Goal: Check status: Check status

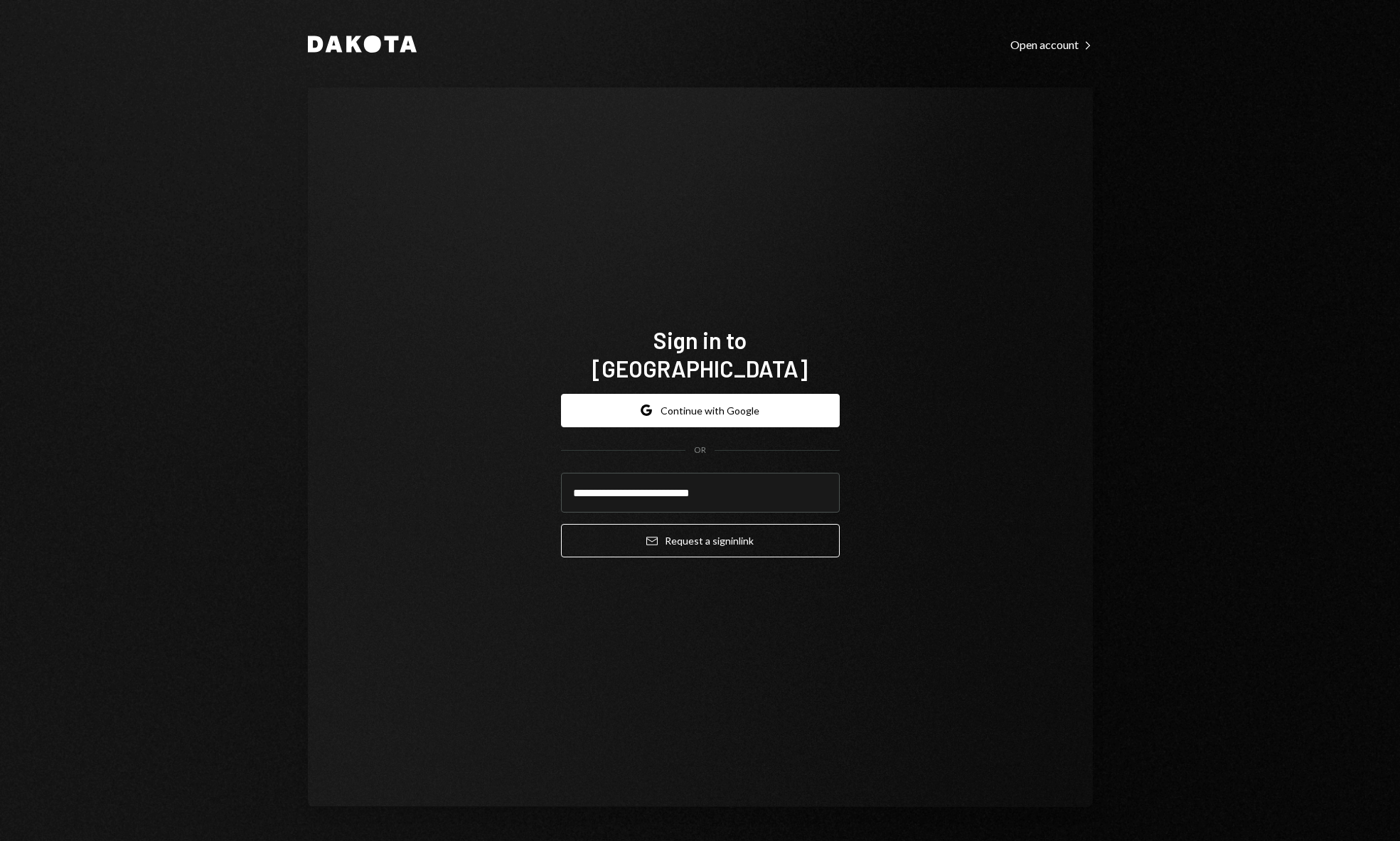
type input "**********"
click at [890, 447] on div "**********" at bounding box center [700, 447] width 785 height 720
click at [788, 524] on button "Email Request a sign in link" at bounding box center [700, 540] width 278 height 34
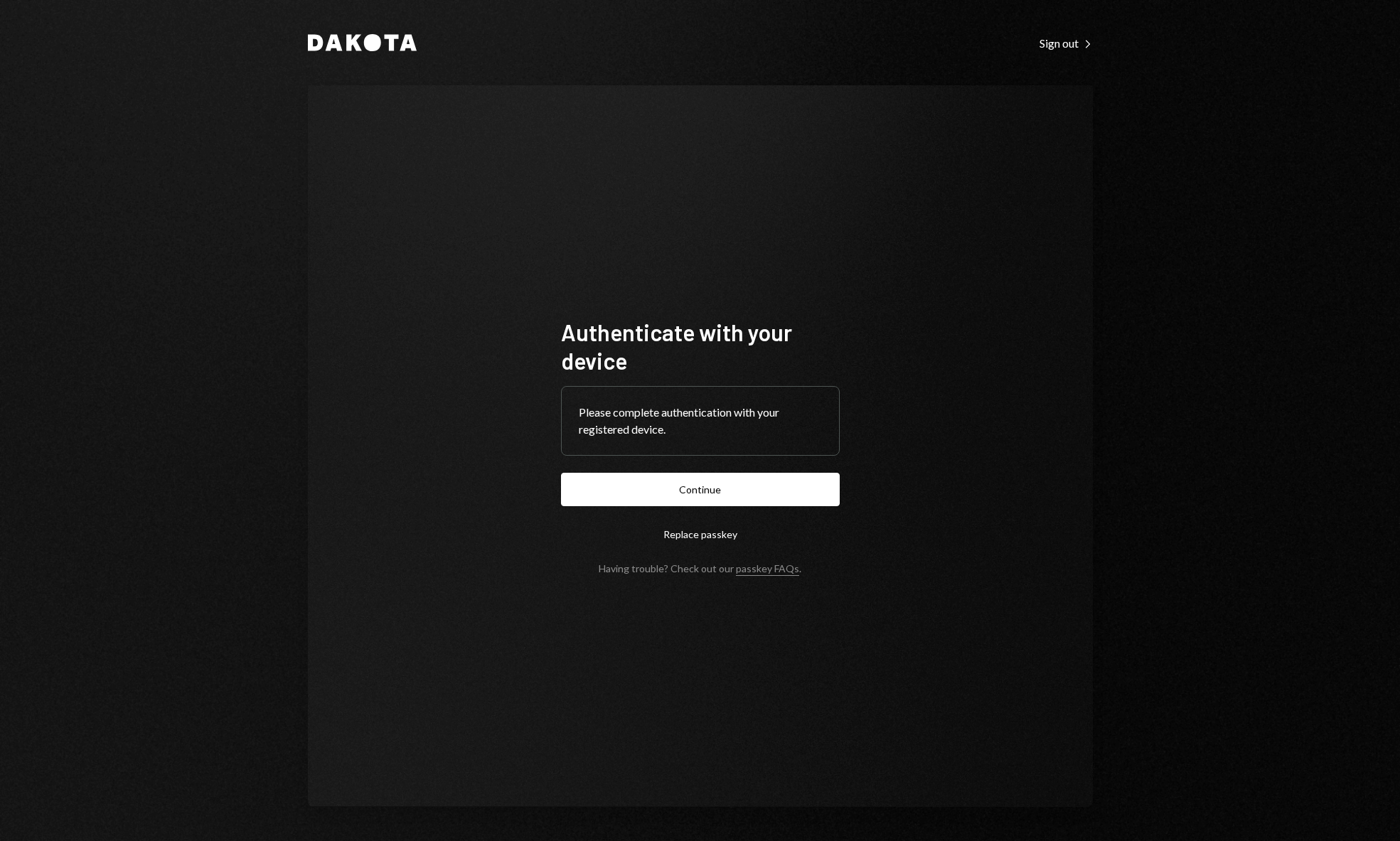
click at [678, 469] on form "Authenticate with your device Please complete authentication with your register…" at bounding box center [700, 447] width 278 height 257
click at [679, 488] on button "Continue" at bounding box center [700, 489] width 278 height 34
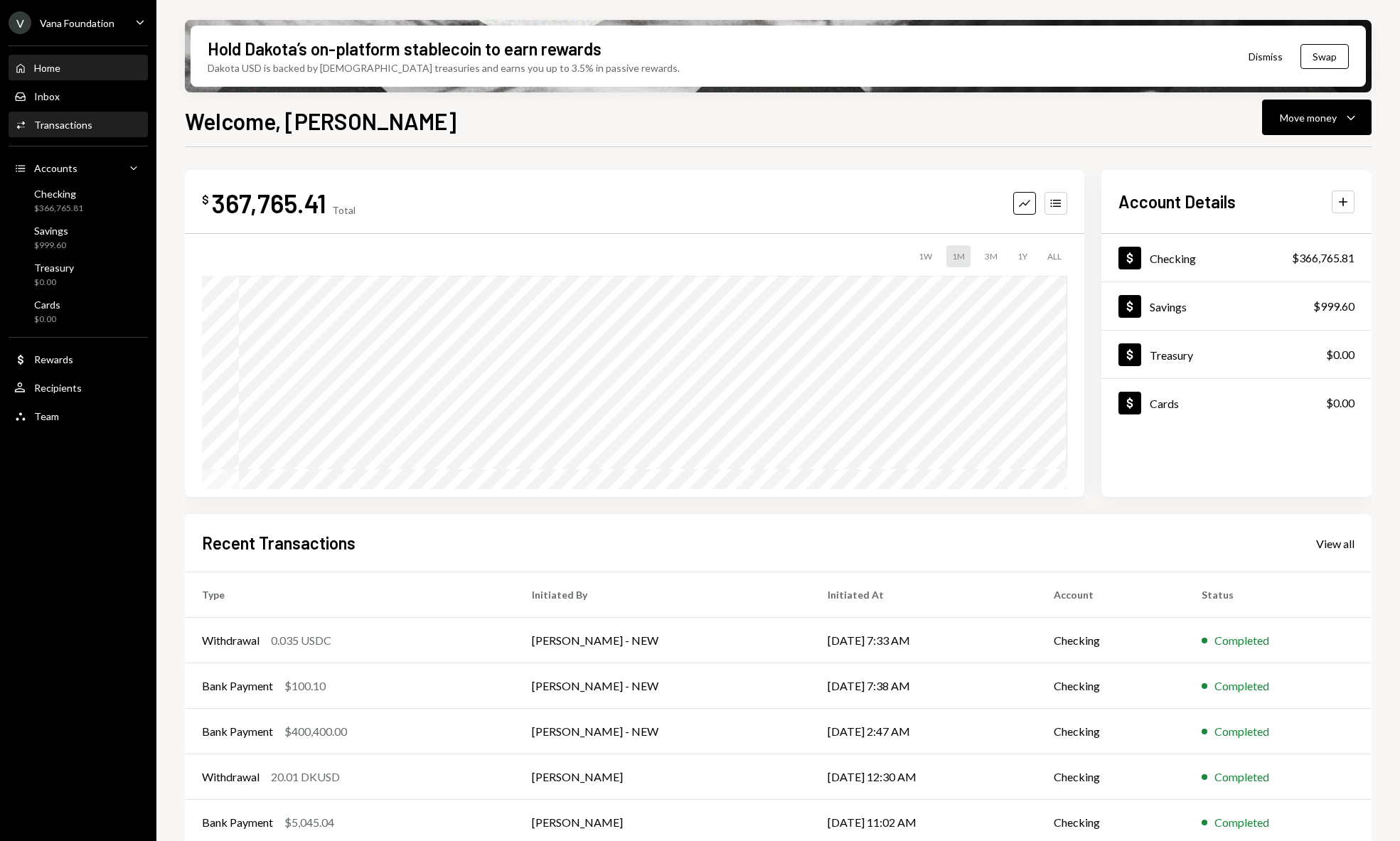
click at [91, 130] on div "Activities Transactions" at bounding box center [78, 125] width 128 height 13
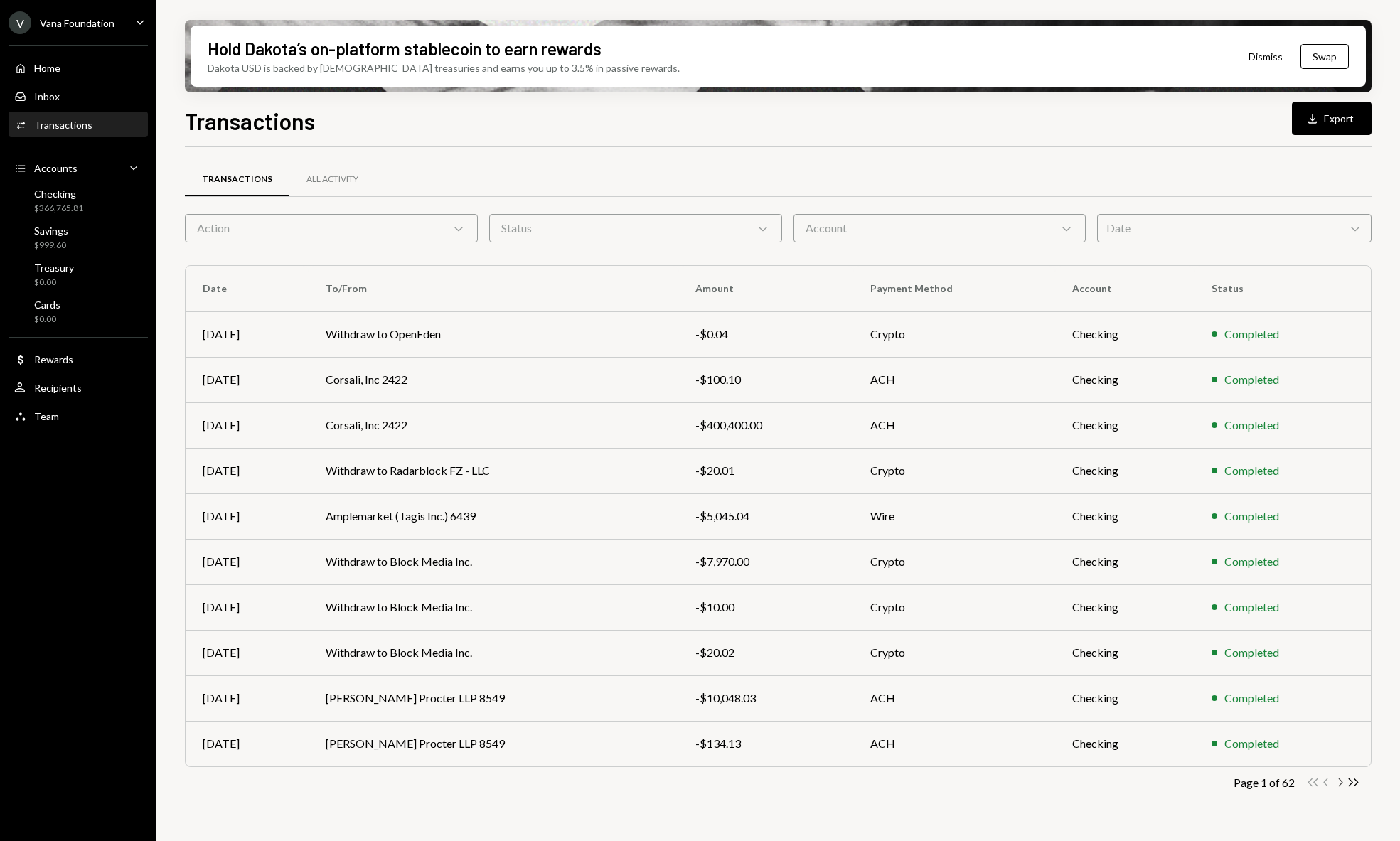
click at [1338, 781] on icon "Chevron Right" at bounding box center [1339, 783] width 14 height 14
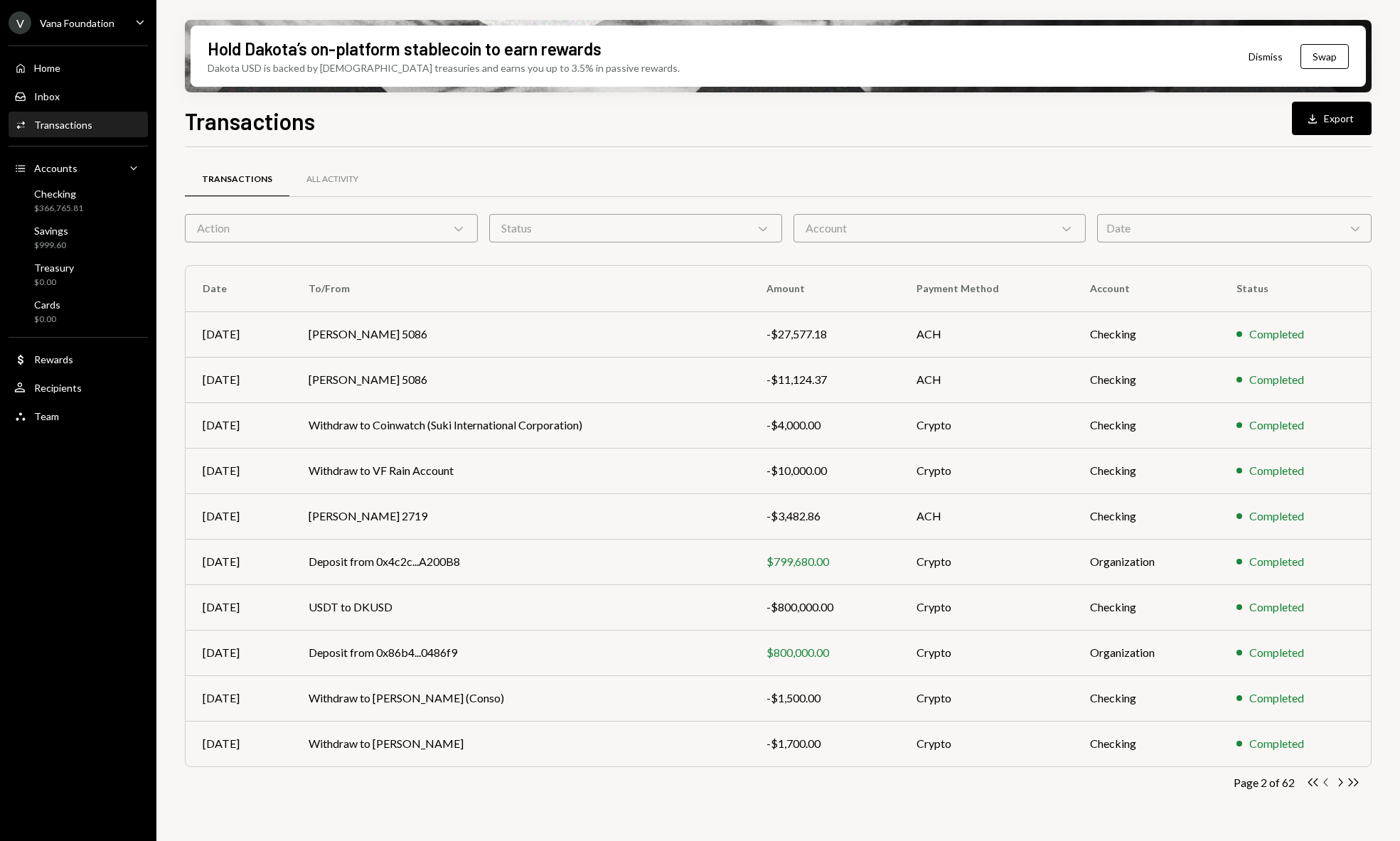
click at [1324, 782] on icon "button" at bounding box center [1325, 783] width 4 height 8
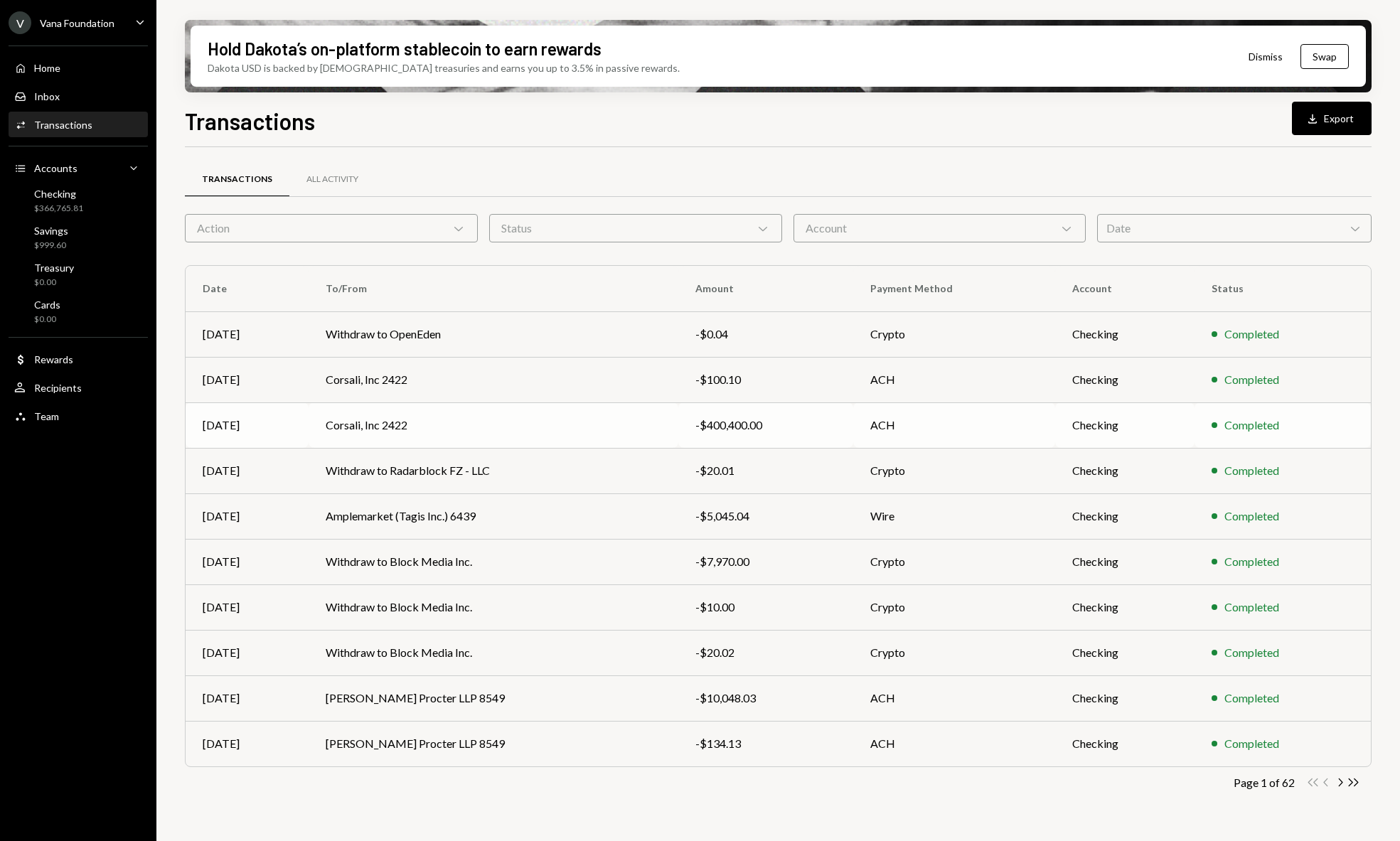
click at [1234, 430] on div "Completed" at bounding box center [1251, 425] width 55 height 17
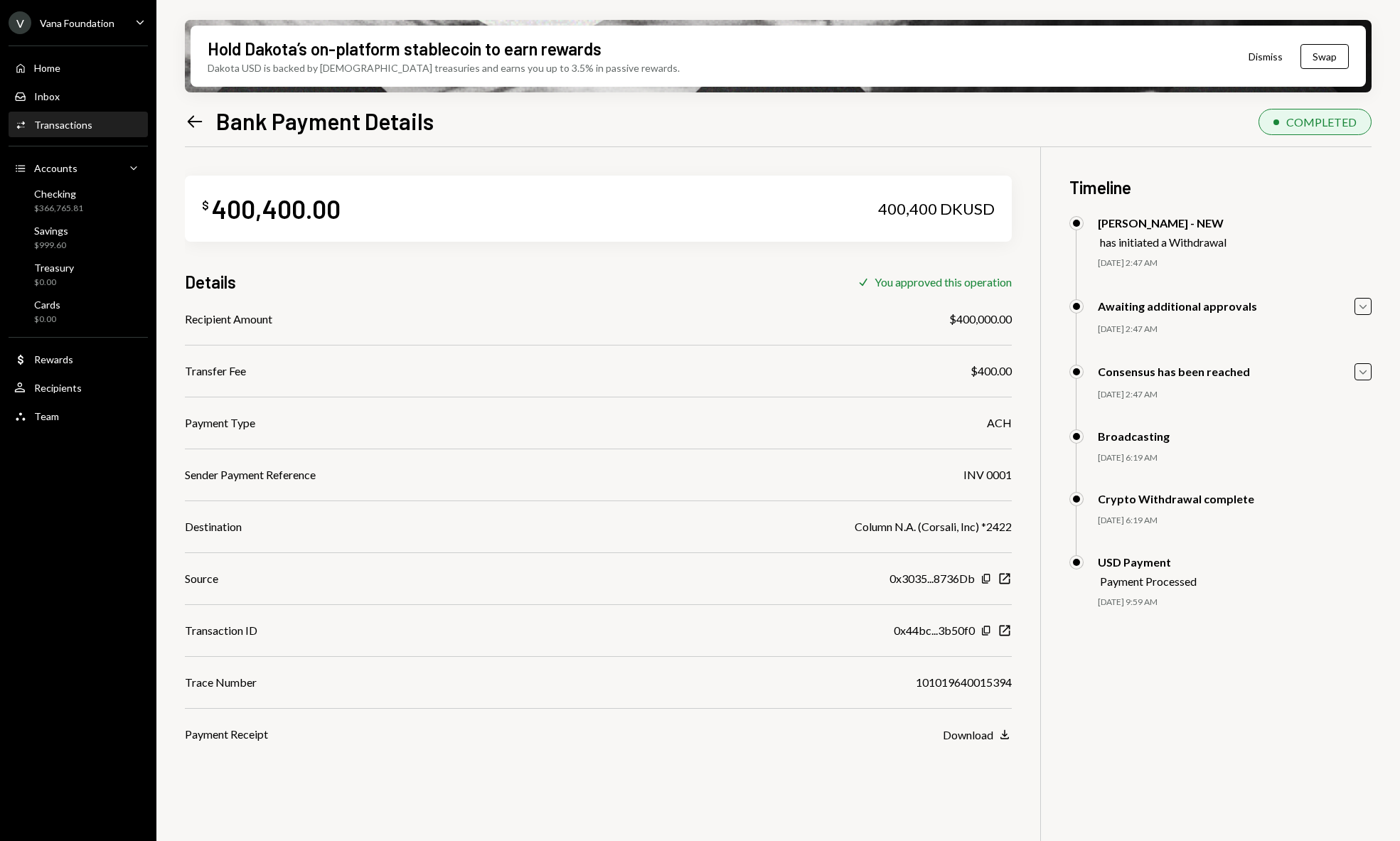
scroll to position [39, 0]
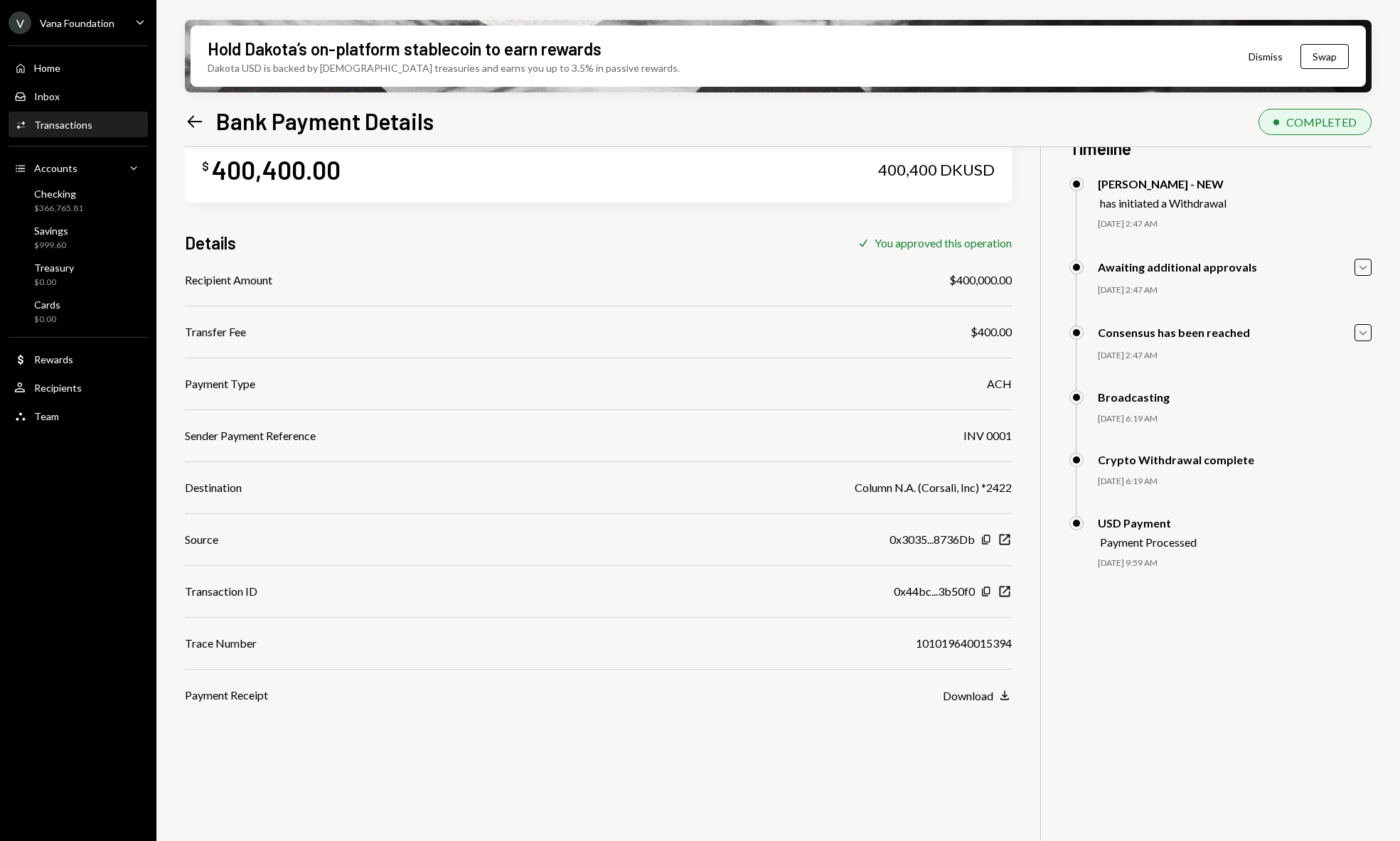
click at [1171, 659] on div "$ 400,400.00 400,400 DKUSD Details Check You approved this operation Recipient …" at bounding box center [778, 529] width 1186 height 841
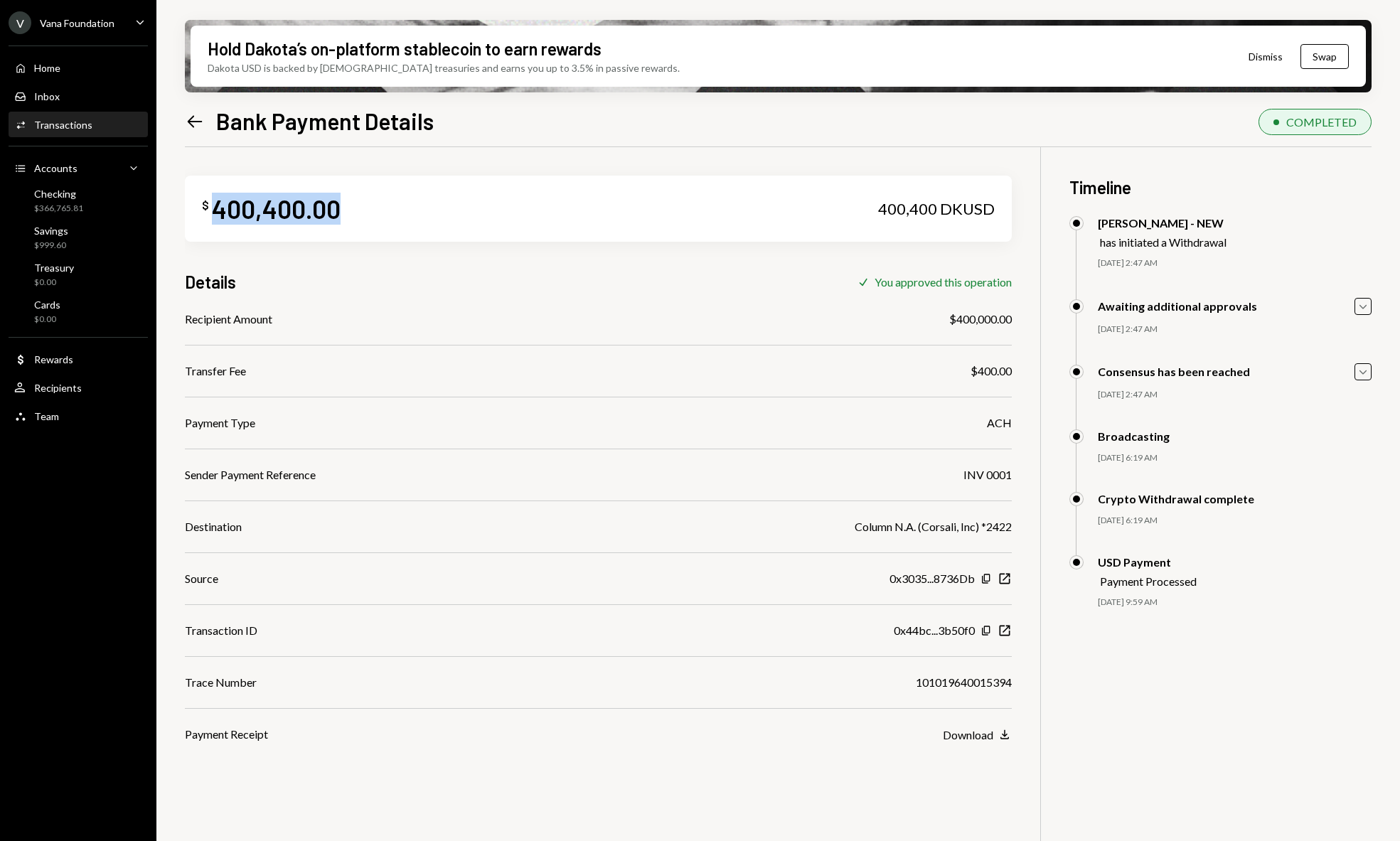
drag, startPoint x: 222, startPoint y: 208, endPoint x: 388, endPoint y: 222, distance: 166.6
click at [386, 222] on div "$ 400,400.00 400,400 DKUSD" at bounding box center [598, 209] width 827 height 66
click at [388, 222] on div "$ 400,400.00 400,400 DKUSD" at bounding box center [598, 209] width 827 height 66
